Goal: Check status: Check status

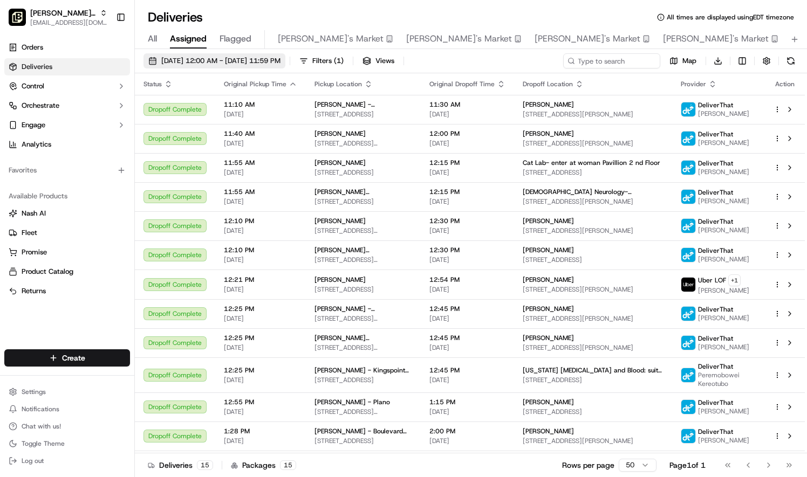
click at [235, 59] on span "[DATE] 12:00 AM - [DATE] 11:59 PM" at bounding box center [220, 61] width 119 height 10
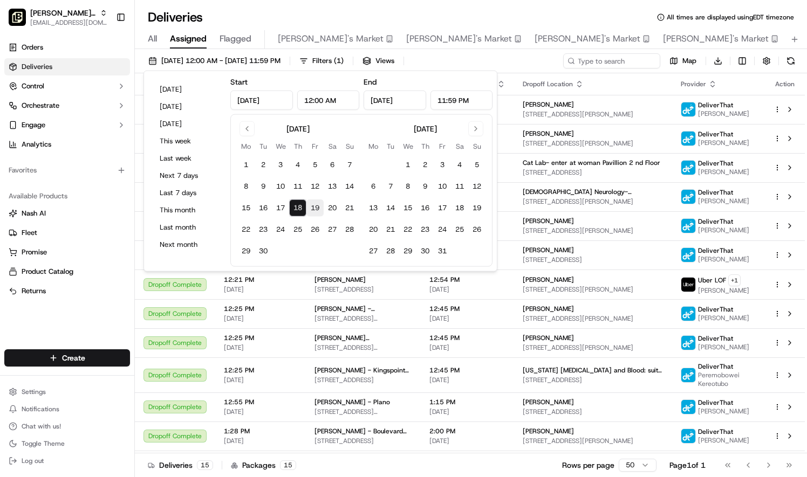
click at [314, 209] on button "19" at bounding box center [314, 208] width 17 height 17
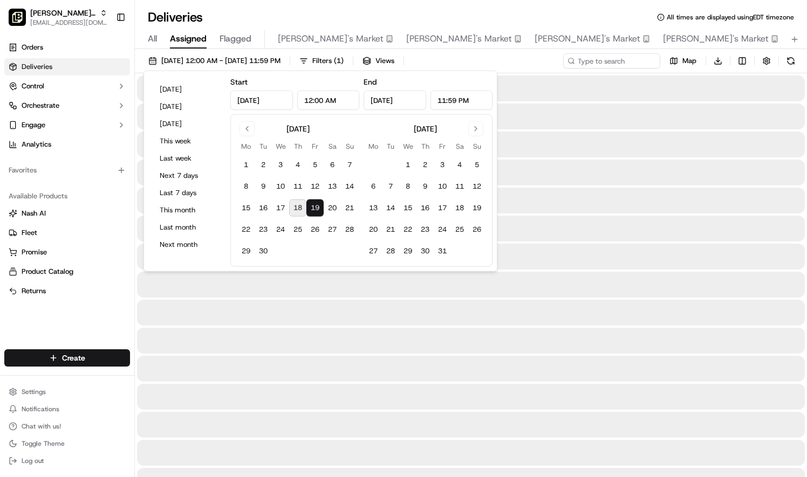
type input "[DATE]"
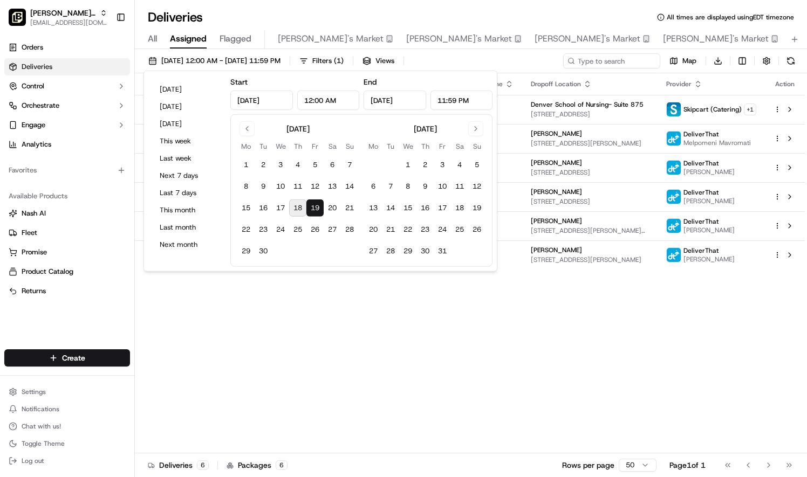
click at [529, 371] on div "Status Original Pickup Time Pickup Location Original Dropoff Time Dropoff Locat…" at bounding box center [470, 263] width 670 height 380
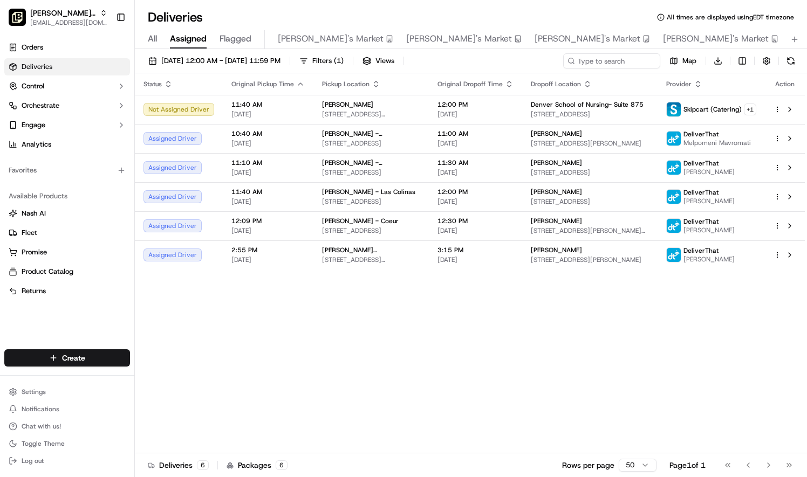
click at [773, 198] on html "[PERSON_NAME] Parent Org [EMAIL_ADDRESS][DOMAIN_NAME] Toggle Sidebar Orders Del…" at bounding box center [403, 238] width 807 height 477
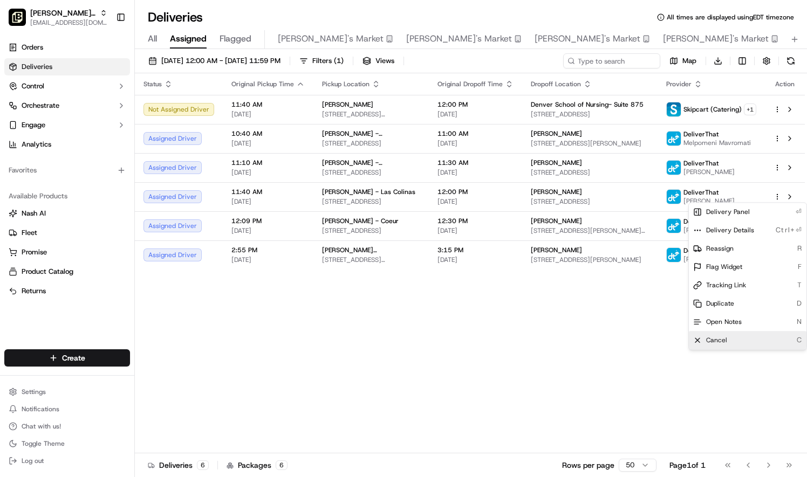
click at [723, 346] on div "Cancel C" at bounding box center [748, 340] width 118 height 18
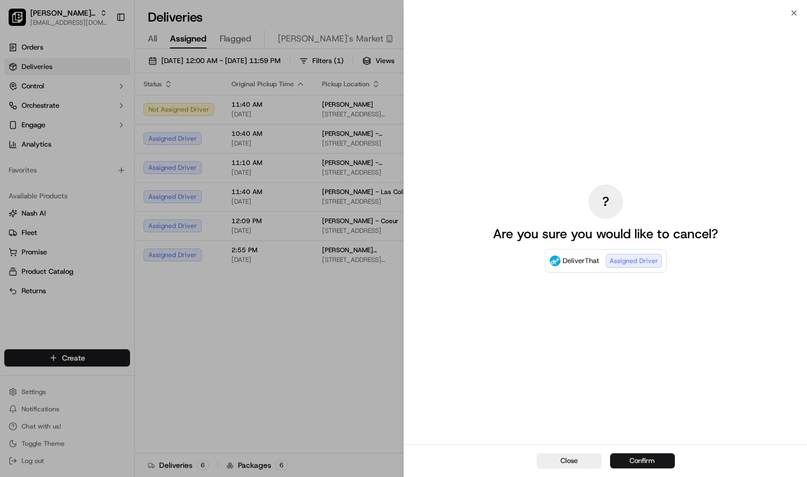
click at [660, 461] on button "Confirm" at bounding box center [642, 461] width 65 height 15
